Goal: Task Accomplishment & Management: Manage account settings

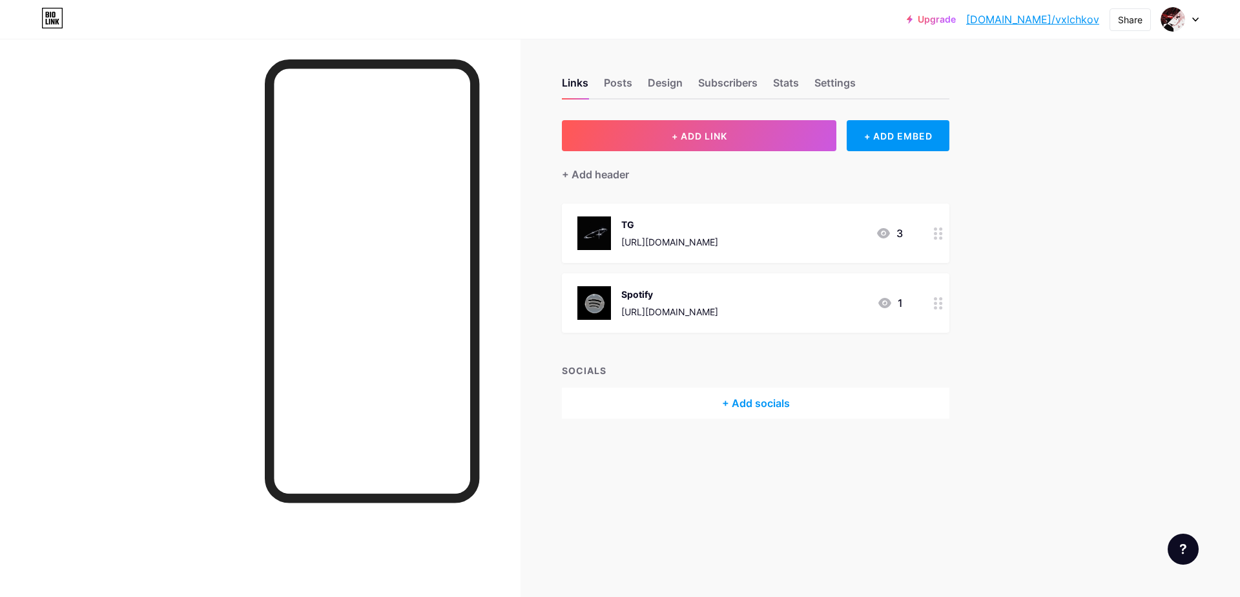
click at [768, 399] on div "+ Add socials" at bounding box center [755, 402] width 387 height 31
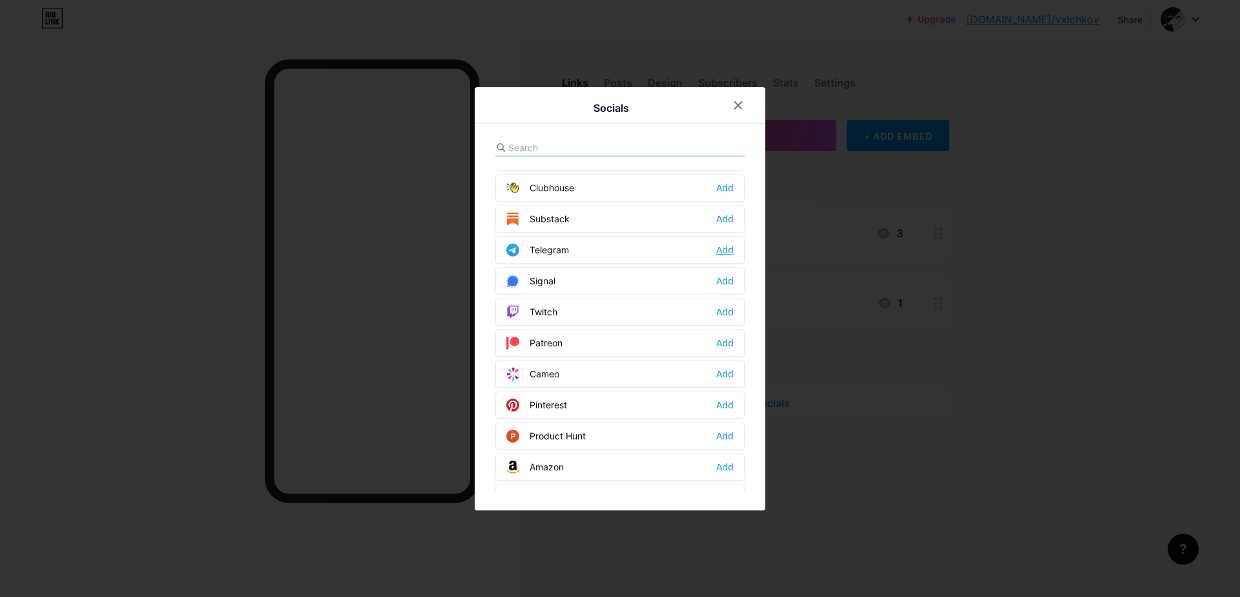
click at [727, 252] on div "Add" at bounding box center [724, 249] width 17 height 13
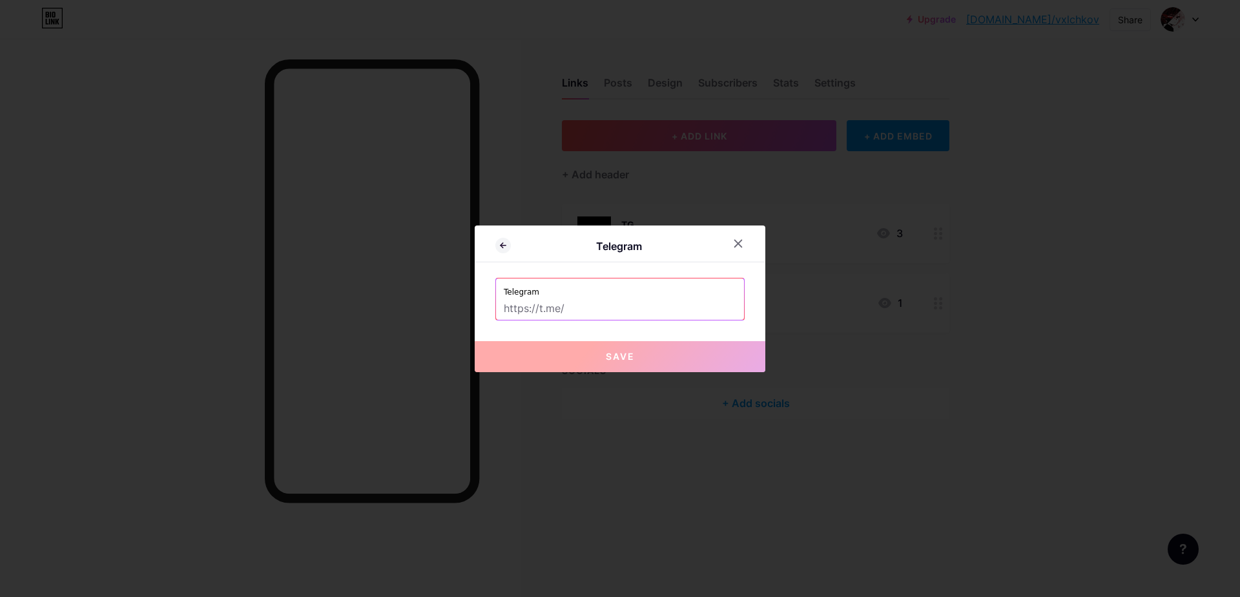
click at [544, 314] on input "text" at bounding box center [620, 309] width 232 height 22
click at [638, 291] on label "Telegram" at bounding box center [620, 287] width 232 height 19
click at [637, 298] on input "text" at bounding box center [620, 309] width 232 height 22
paste input "[URL][DOMAIN_NAME]"
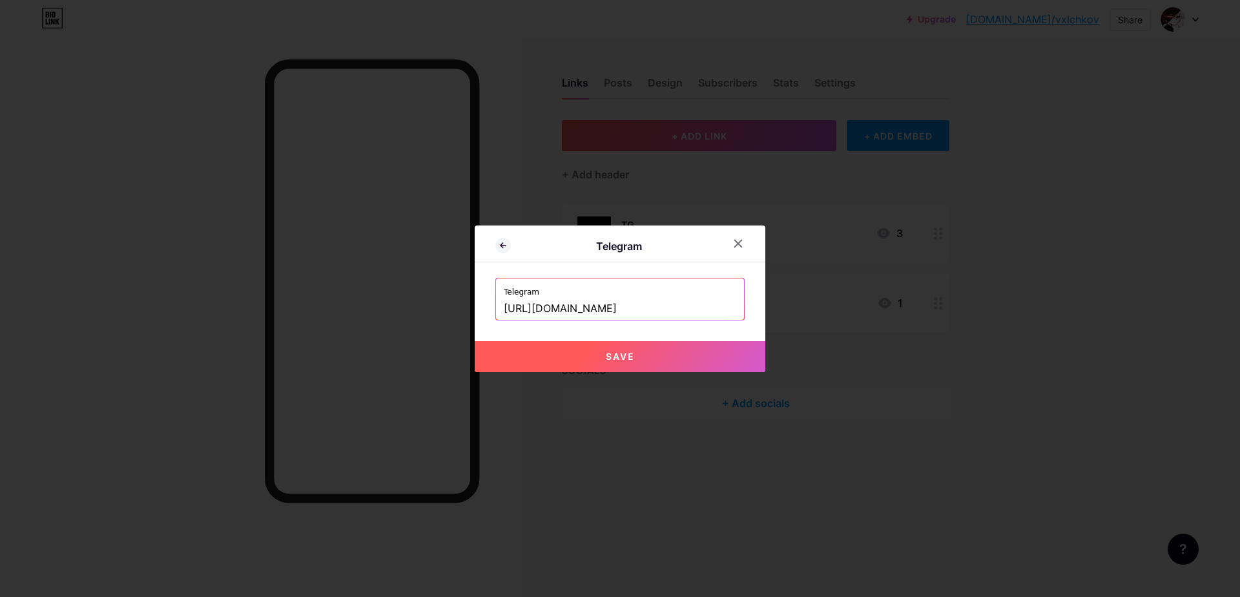
type input "[URL][DOMAIN_NAME]"
click at [600, 367] on button "Save" at bounding box center [620, 356] width 291 height 31
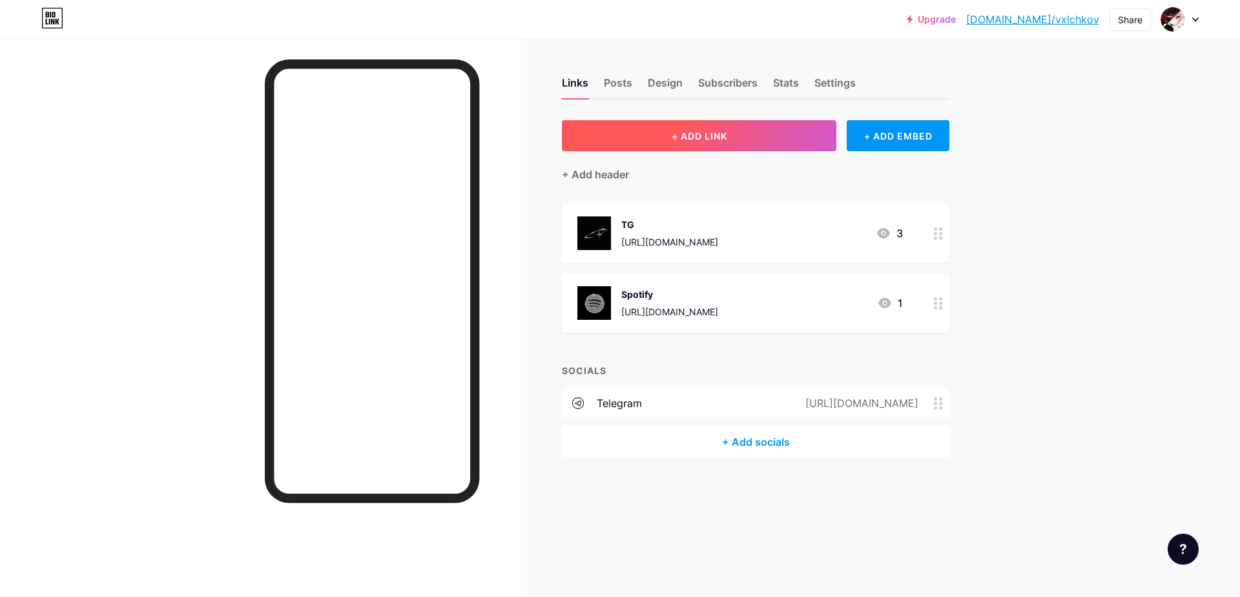
click at [657, 140] on button "+ ADD LINK" at bounding box center [699, 135] width 274 height 31
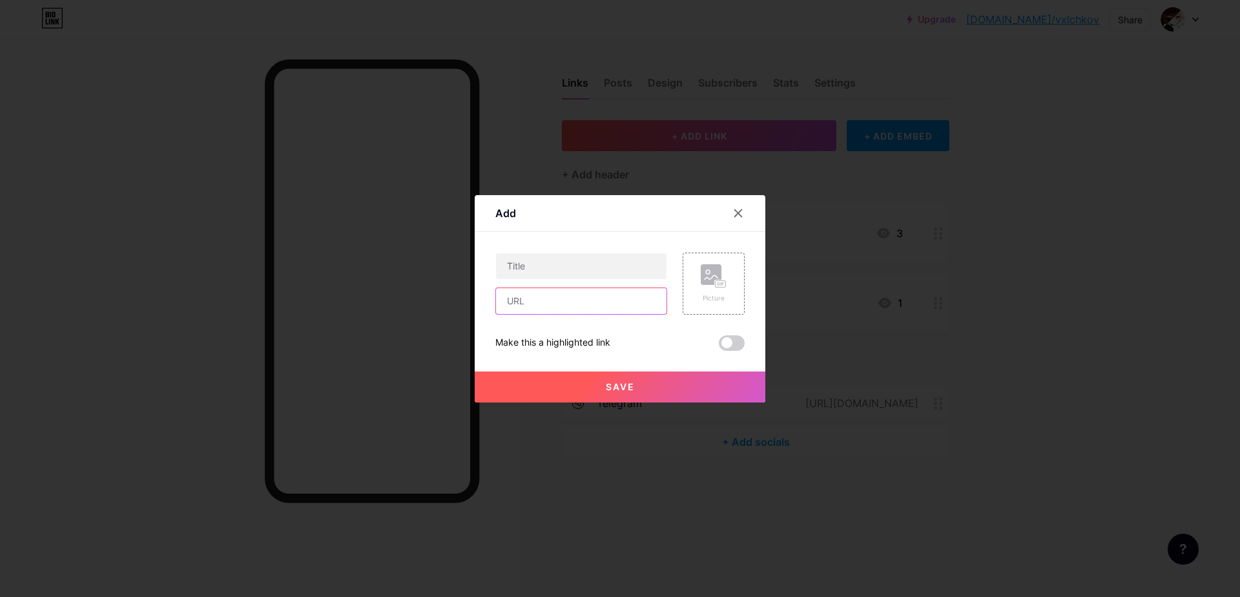
click at [545, 302] on input "text" at bounding box center [581, 301] width 170 height 26
paste input "[URL][DOMAIN_NAME]"
type input "[URL][DOMAIN_NAME]"
click at [544, 267] on input "text" at bounding box center [581, 266] width 170 height 26
type input "переходник"
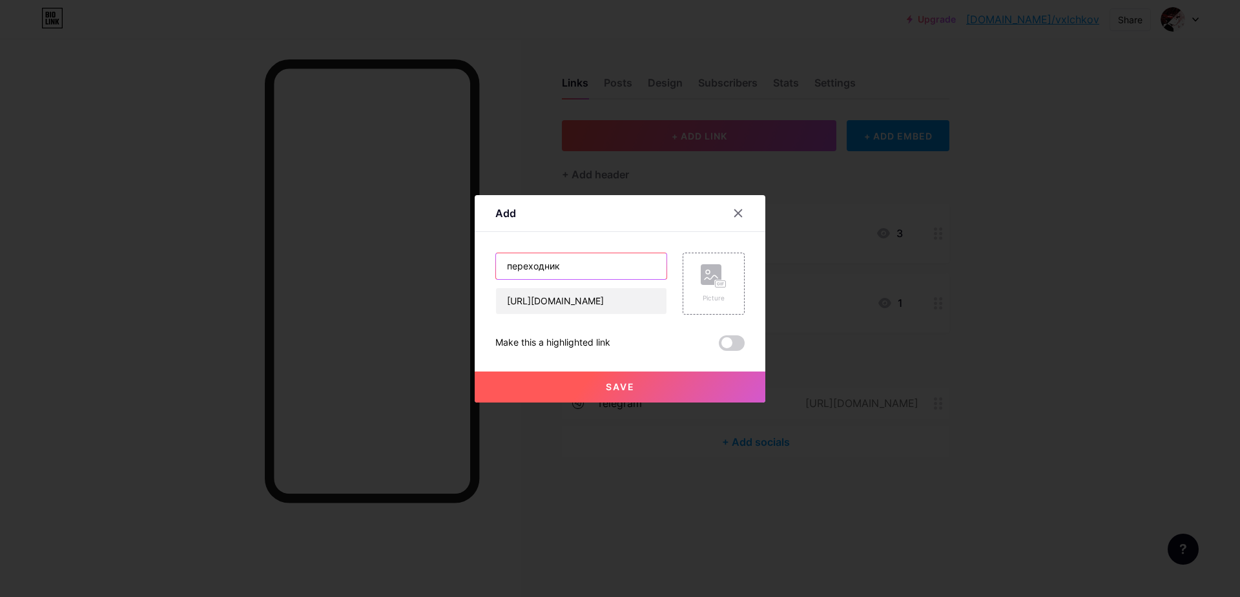
drag, startPoint x: 488, startPoint y: 271, endPoint x: 439, endPoint y: 274, distance: 49.2
click at [473, 271] on div "Add Content YouTube Play YouTube video without leaving your page. ADD Vimeo Pla…" at bounding box center [620, 298] width 1240 height 597
click at [542, 253] on input "переходник" at bounding box center [581, 266] width 170 height 26
drag, startPoint x: 582, startPoint y: 263, endPoint x: 367, endPoint y: 260, distance: 215.1
click at [374, 259] on div "Add Content YouTube Play YouTube video without leaving your page. ADD Vimeo Pla…" at bounding box center [620, 298] width 1240 height 597
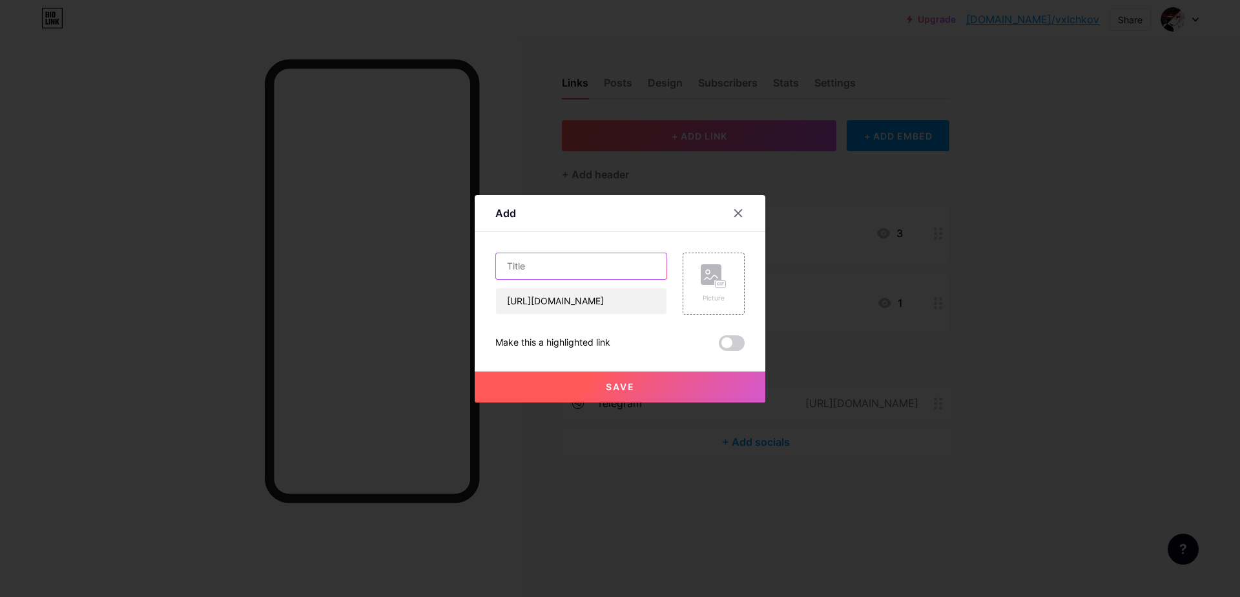
click at [572, 276] on input "text" at bounding box center [581, 266] width 170 height 26
paste input "adapter"
type input "adapter"
click at [723, 291] on div "Picture" at bounding box center [714, 283] width 26 height 39
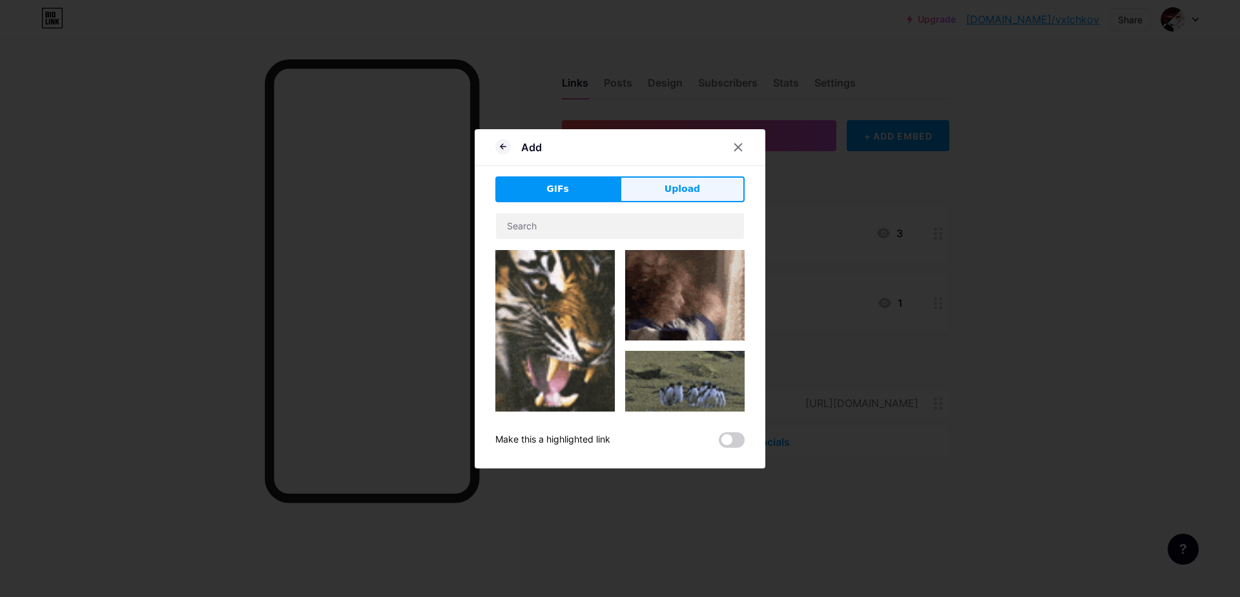
click at [683, 194] on span "Upload" at bounding box center [683, 189] width 36 height 14
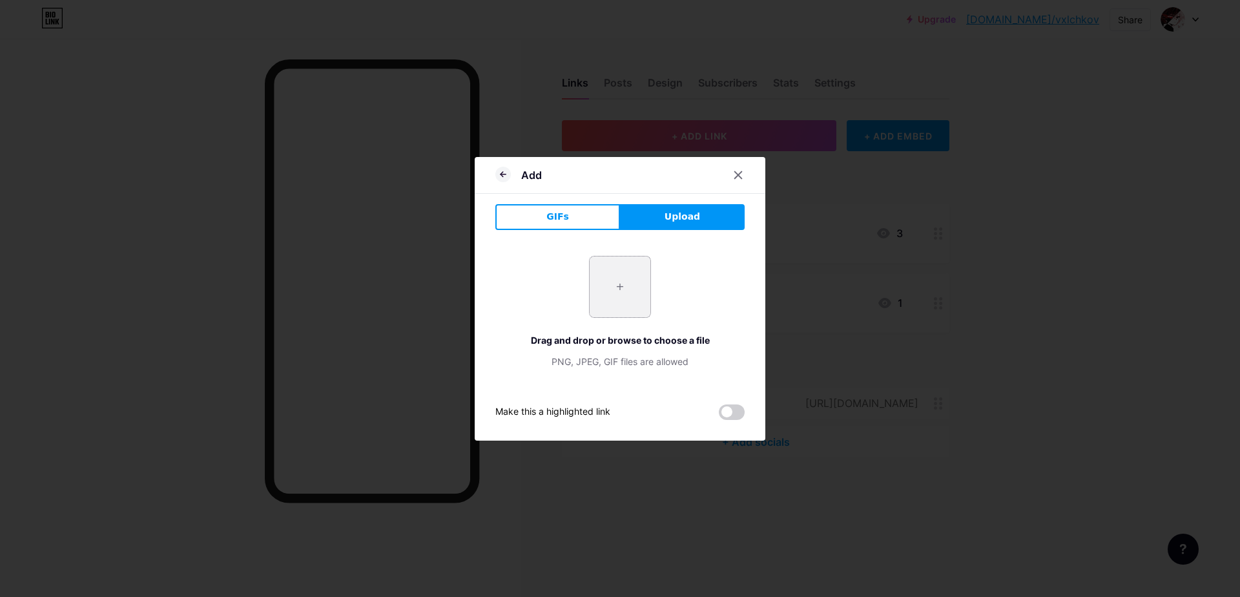
click at [637, 269] on input "file" at bounding box center [620, 286] width 61 height 61
type input "C:\fakepath\220d82bc076a3886ed4382047ec1bdfd.jpg"
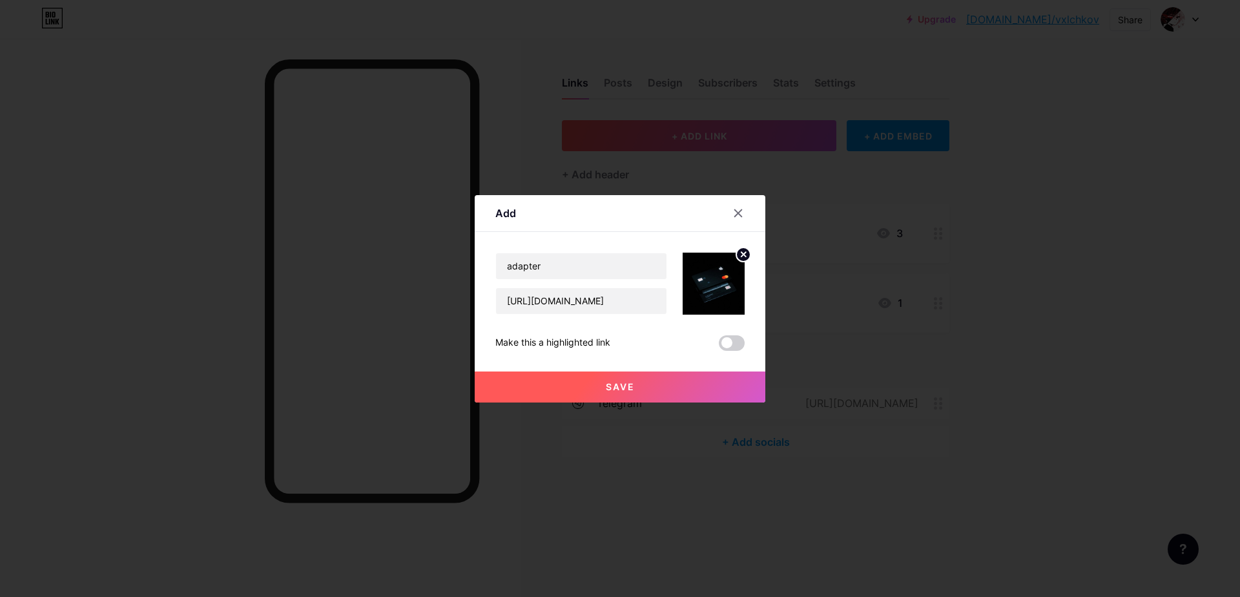
click at [671, 389] on button "Save" at bounding box center [620, 386] width 291 height 31
